Goal: Use online tool/utility: Utilize a website feature to perform a specific function

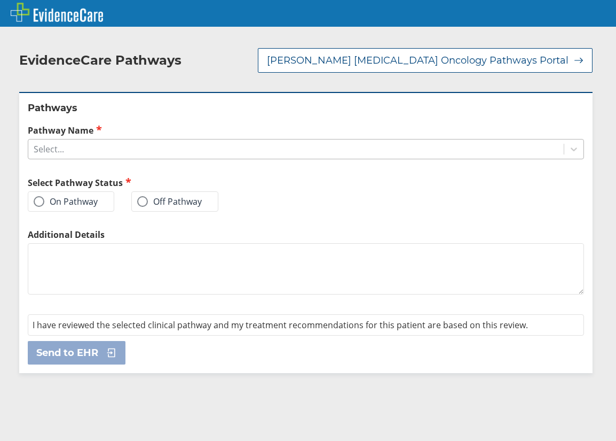
click at [187, 146] on div "Select..." at bounding box center [296, 149] width 536 height 18
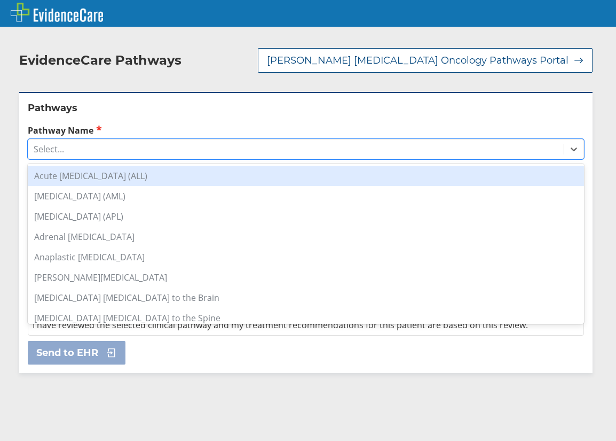
click at [122, 169] on div "Acute [MEDICAL_DATA] (ALL)" at bounding box center [306, 176] width 557 height 20
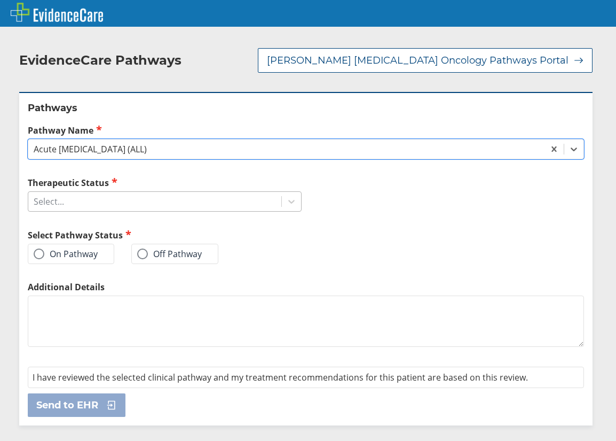
click at [107, 192] on div "Select..." at bounding box center [154, 201] width 253 height 18
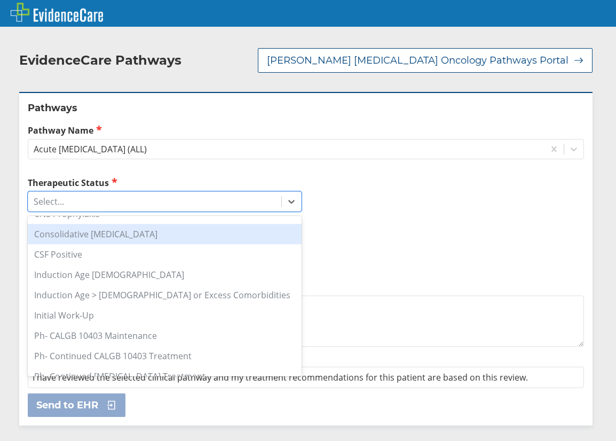
scroll to position [15, 0]
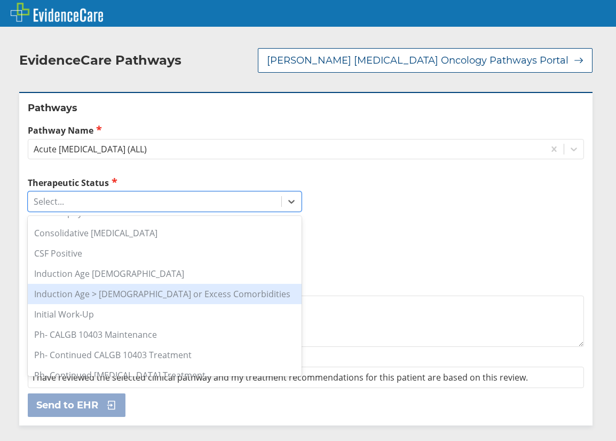
click at [156, 284] on div "Induction Age > [DEMOGRAPHIC_DATA] or Excess Comorbidities" at bounding box center [165, 294] width 274 height 20
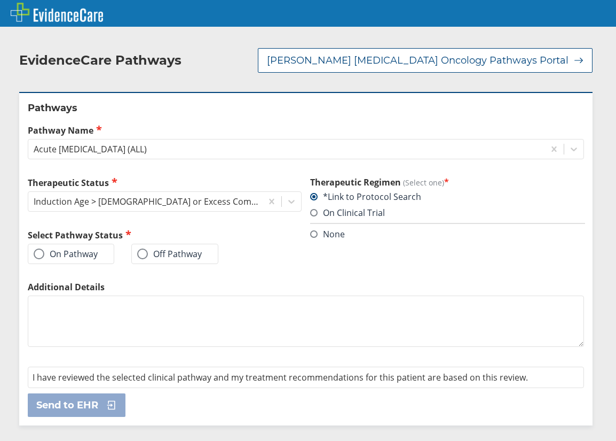
click at [72, 248] on label "On Pathway" at bounding box center [66, 253] width 64 height 11
click at [0, 0] on input "On Pathway" at bounding box center [0, 0] width 0 height 0
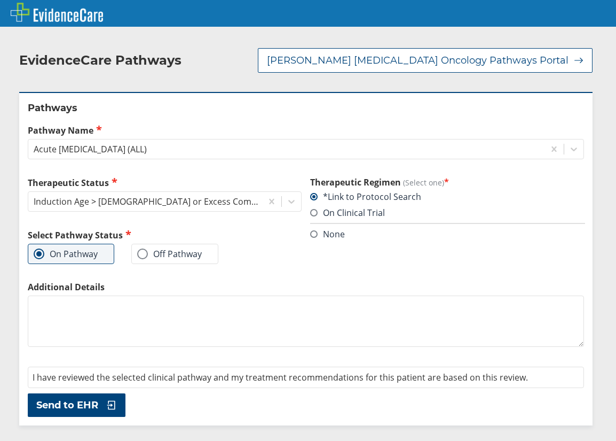
drag, startPoint x: 84, startPoint y: 394, endPoint x: 99, endPoint y: 367, distance: 30.1
click at [84, 398] on span "Send to EHR" at bounding box center [67, 404] width 62 height 13
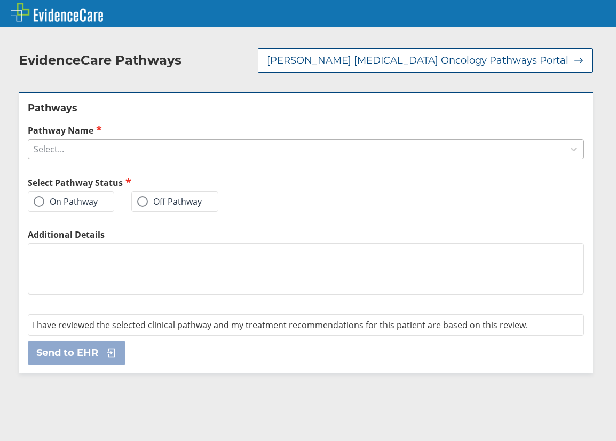
click at [103, 140] on div "Select..." at bounding box center [296, 149] width 536 height 18
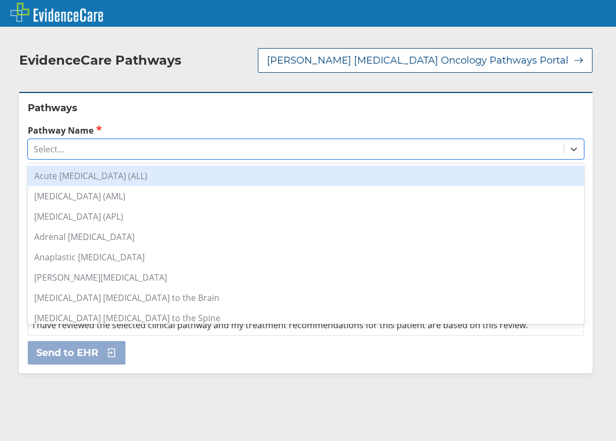
click at [101, 167] on div "Acute [MEDICAL_DATA] (ALL)" at bounding box center [306, 176] width 557 height 20
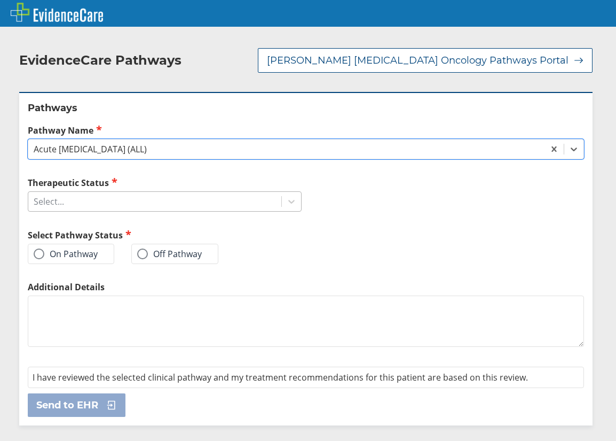
click at [86, 199] on div "Select..." at bounding box center [154, 201] width 253 height 18
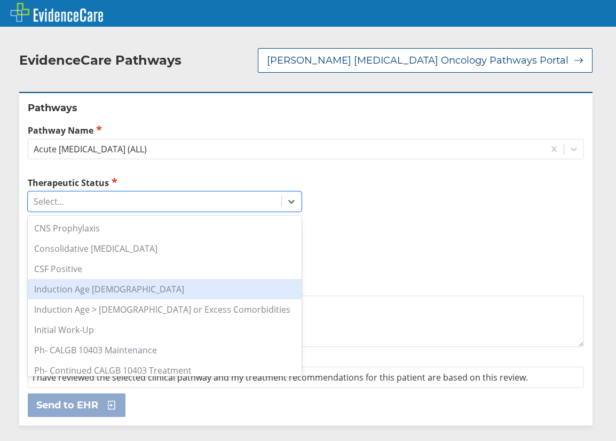
click at [76, 279] on div "Induction Age [DEMOGRAPHIC_DATA]" at bounding box center [165, 289] width 274 height 20
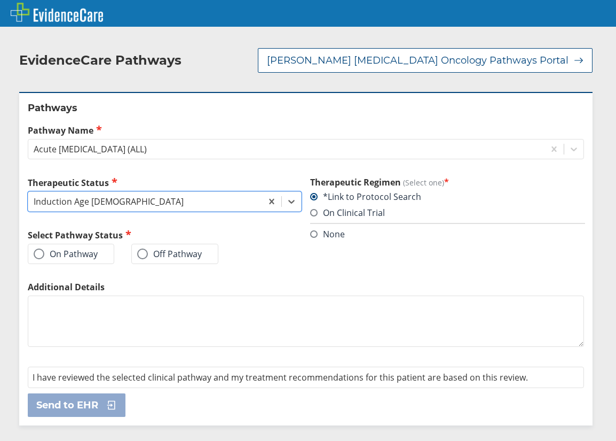
click at [77, 248] on label "On Pathway" at bounding box center [66, 253] width 64 height 11
click at [0, 0] on input "On Pathway" at bounding box center [0, 0] width 0 height 0
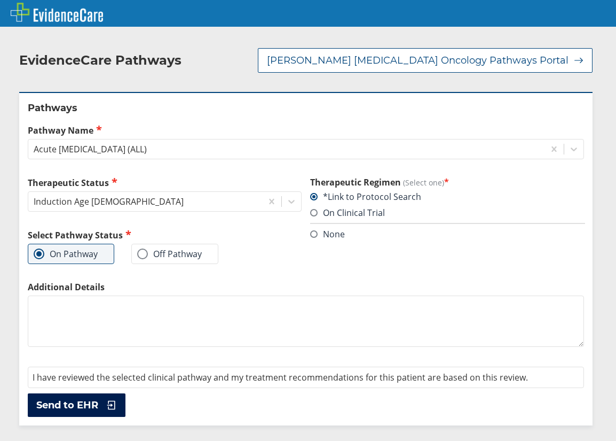
click at [93, 398] on span "Send to EHR" at bounding box center [67, 404] width 62 height 13
